Goal: Information Seeking & Learning: Check status

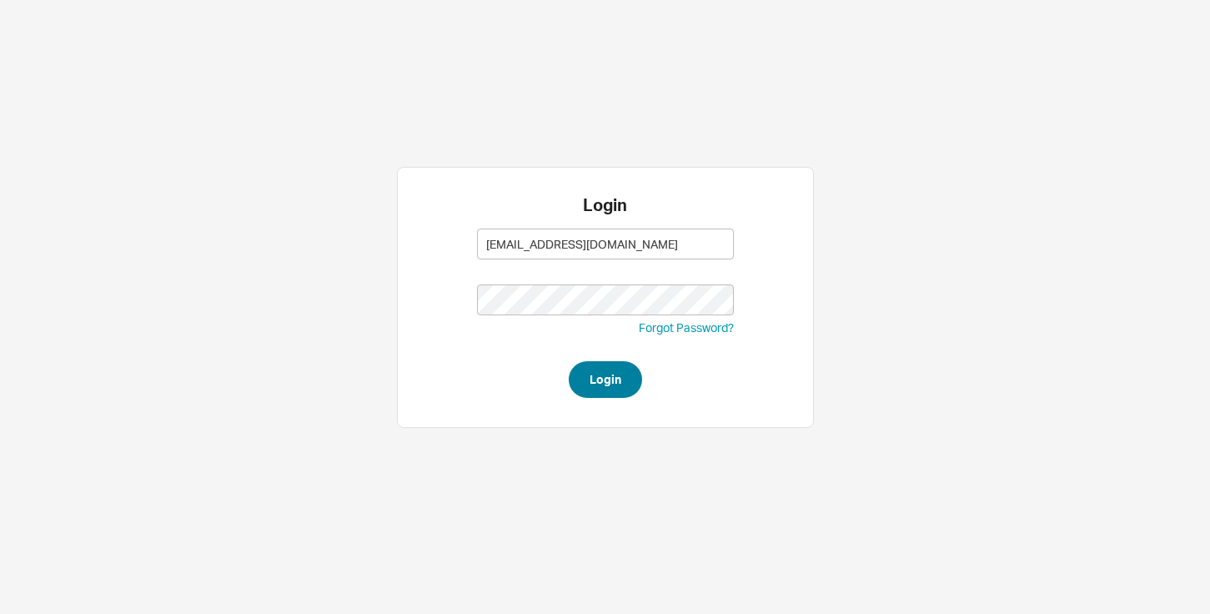
type input "[EMAIL_ADDRESS][DOMAIN_NAME]"
click at [606, 378] on button "Login" at bounding box center [605, 379] width 73 height 37
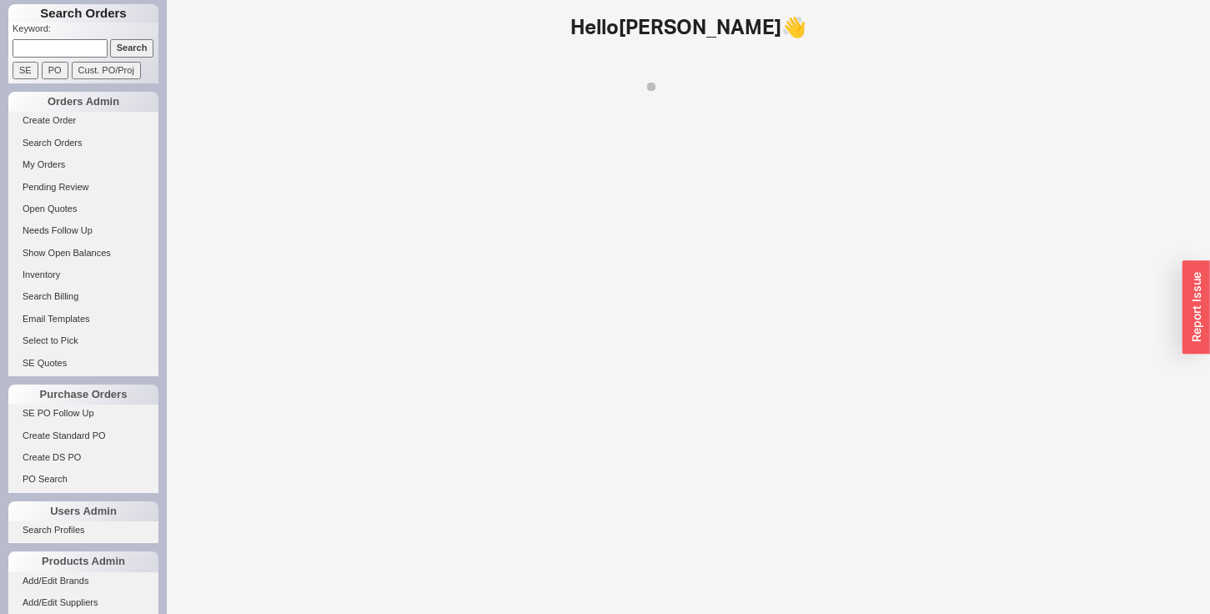
scroll to position [138, 0]
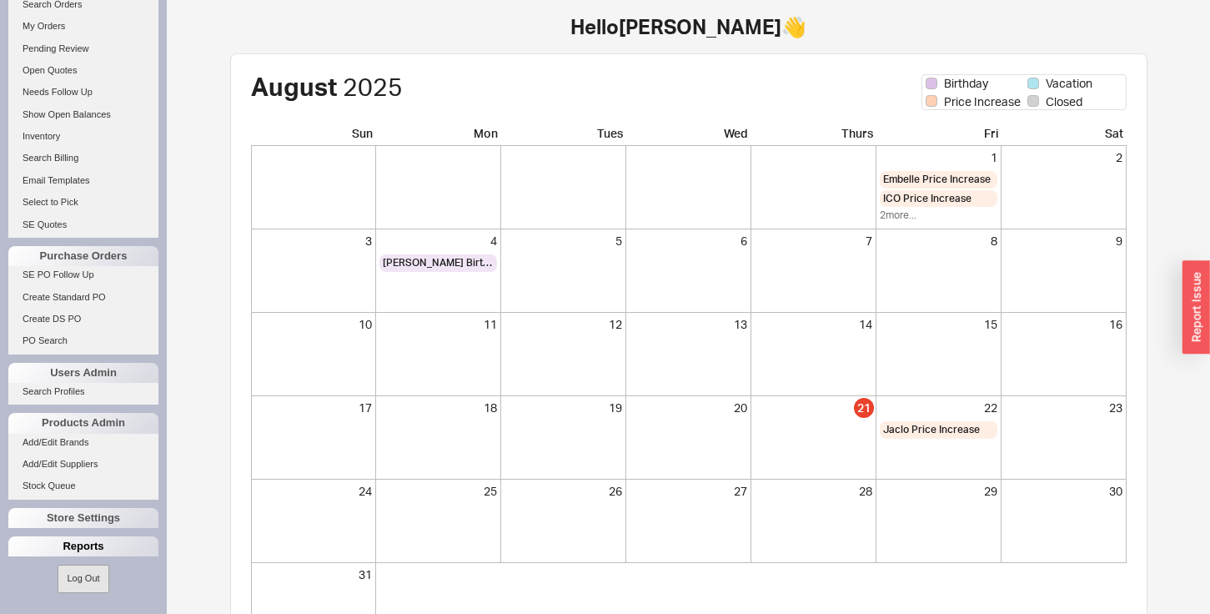
click at [48, 548] on div "Reports" at bounding box center [83, 546] width 150 height 20
click at [49, 590] on link "Total Sales Reports" at bounding box center [83, 588] width 150 height 18
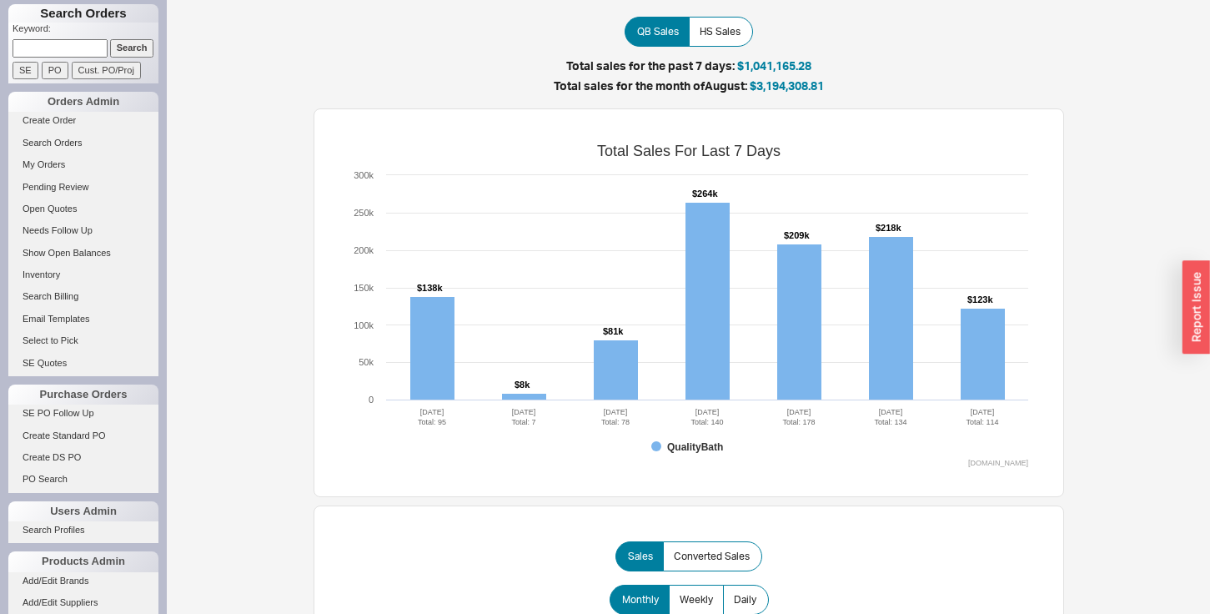
scroll to position [138, 0]
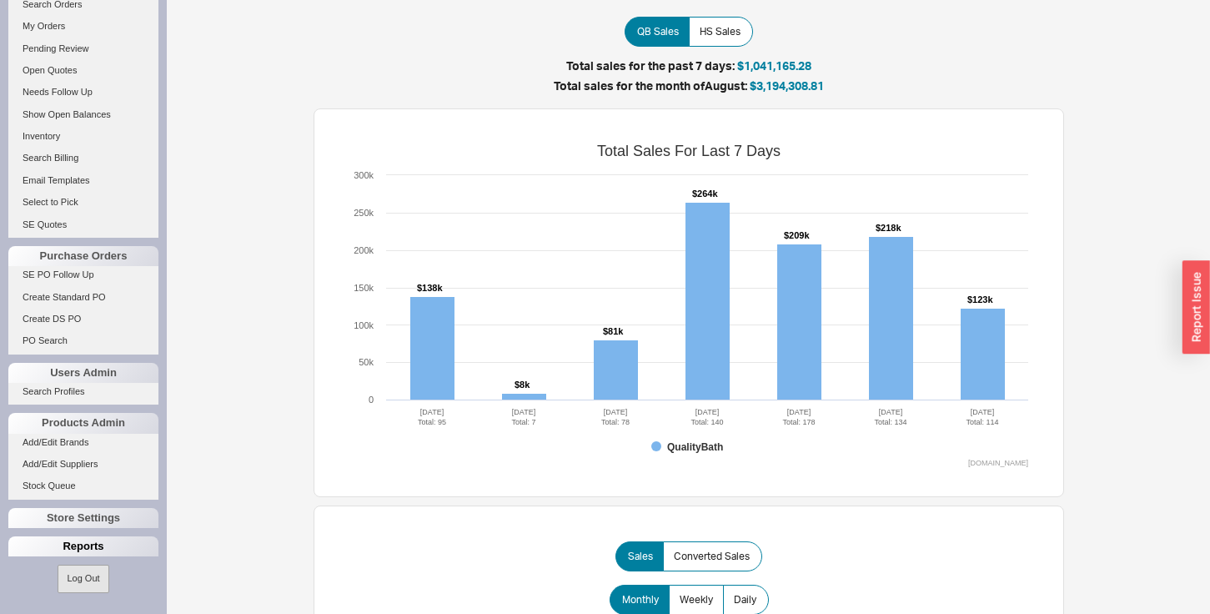
click at [65, 540] on div "Reports" at bounding box center [83, 546] width 150 height 20
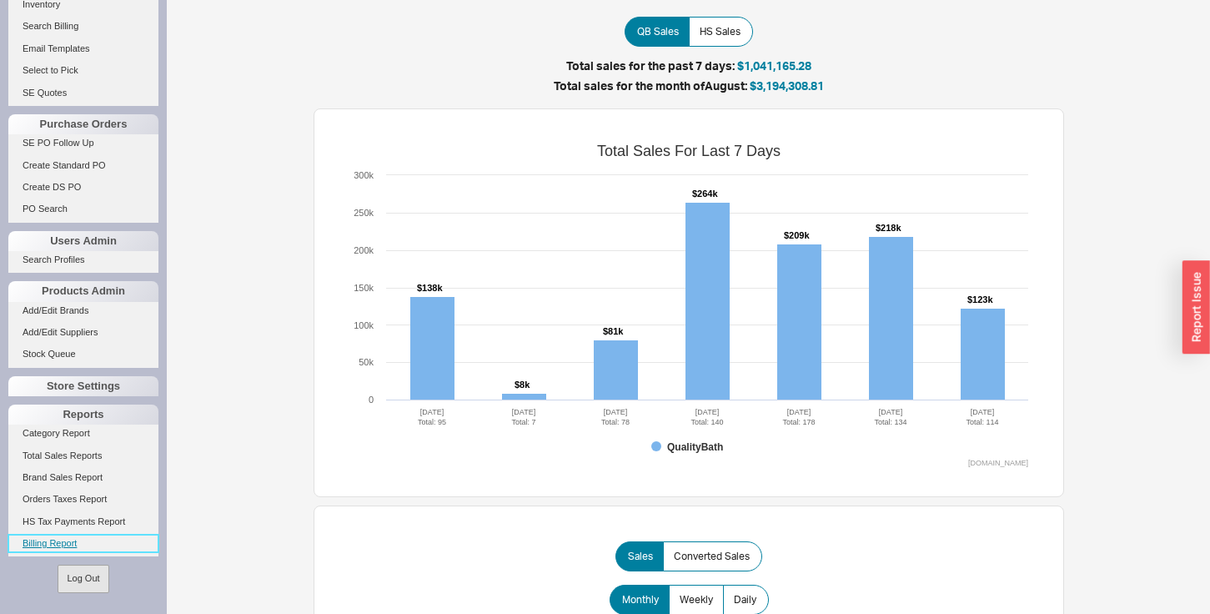
click at [58, 540] on link "Billing Report" at bounding box center [83, 544] width 150 height 18
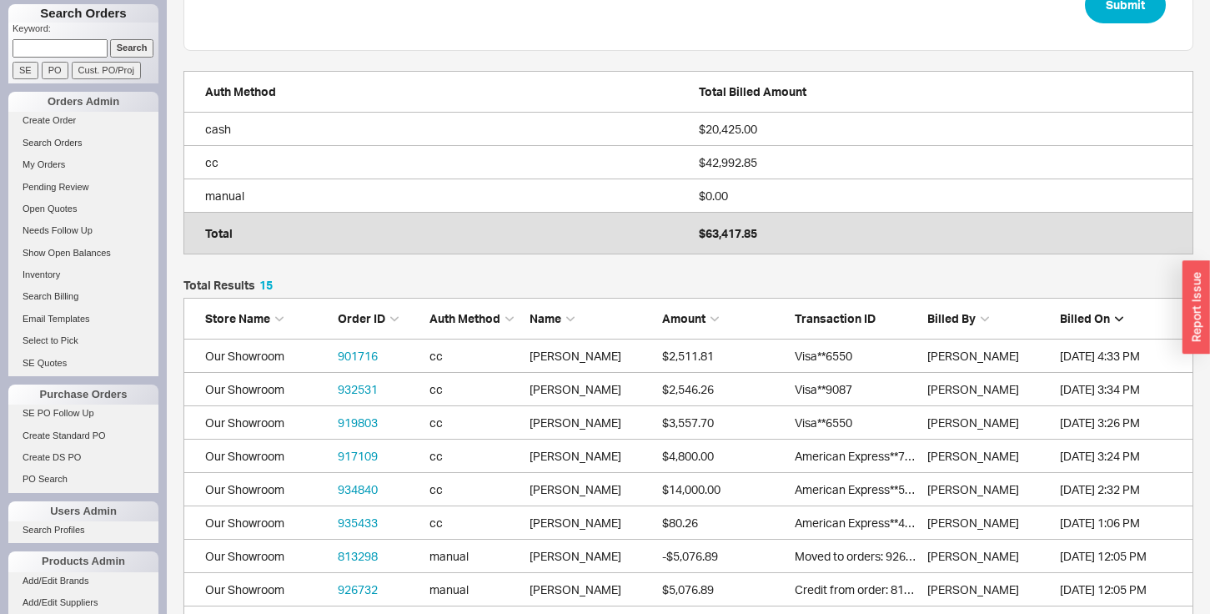
scroll to position [234, 0]
